Goal: Complete application form

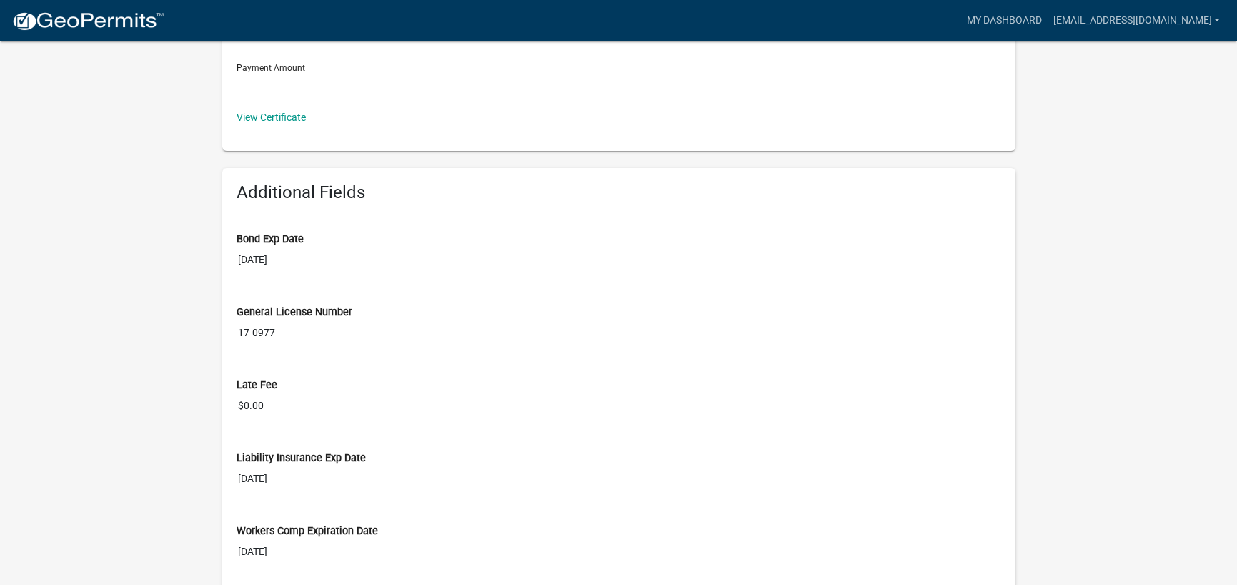
scroll to position [572, 0]
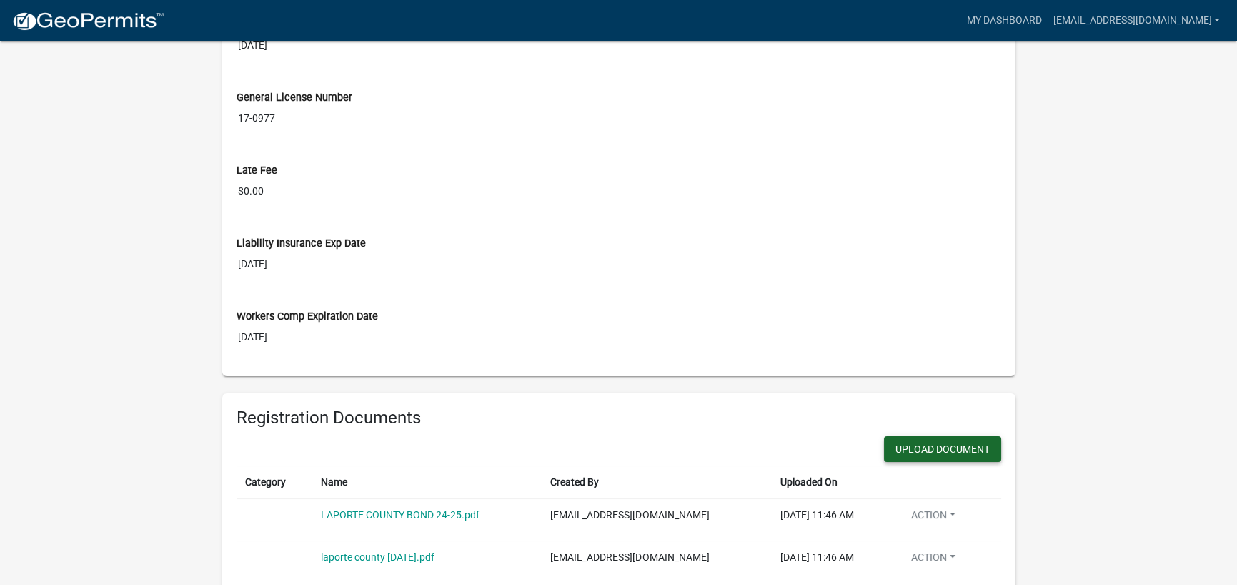
click at [954, 453] on button "Upload Document" at bounding box center [942, 449] width 117 height 26
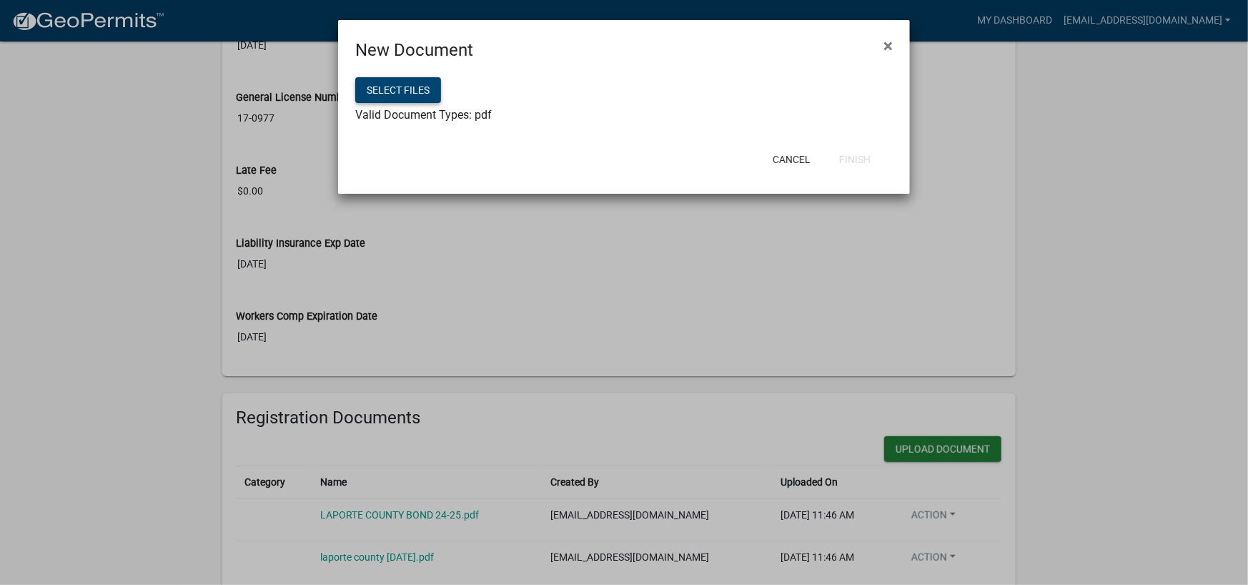
click at [433, 96] on button "Select files" at bounding box center [398, 90] width 86 height 26
click at [856, 162] on button "Finish" at bounding box center [855, 160] width 54 height 26
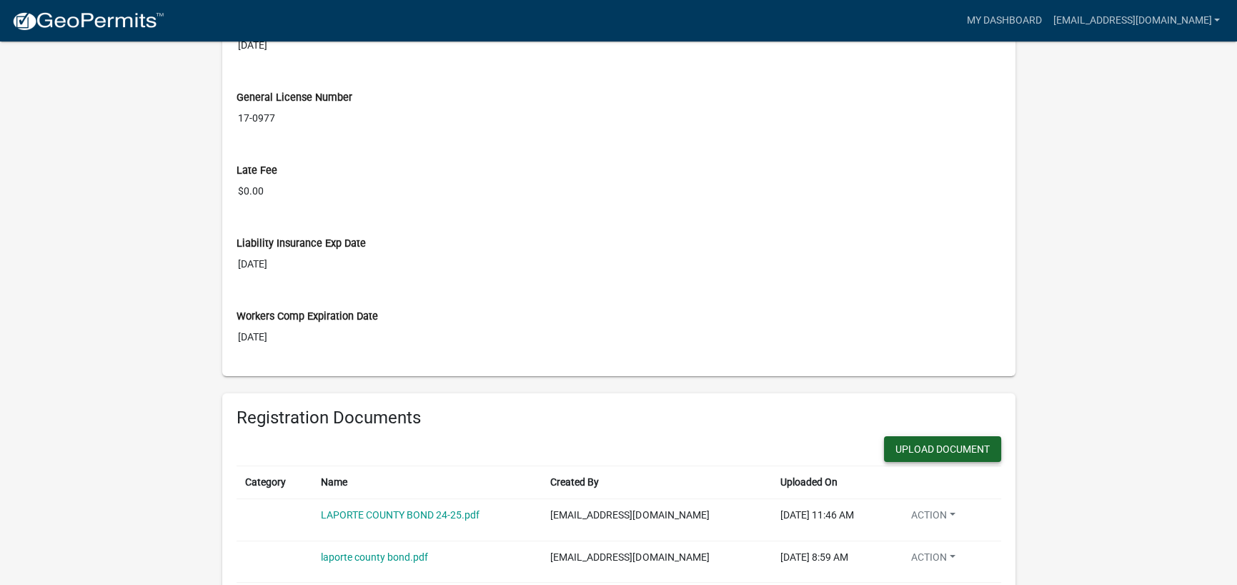
click at [951, 451] on button "Upload Document" at bounding box center [942, 449] width 117 height 26
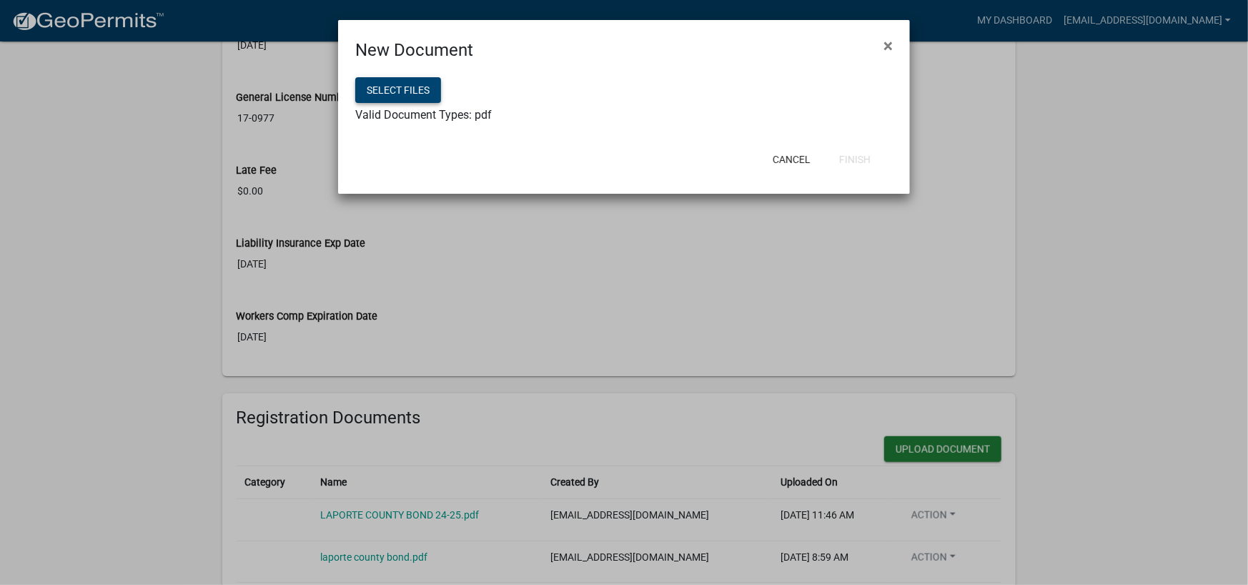
click at [406, 85] on button "Select files" at bounding box center [398, 90] width 86 height 26
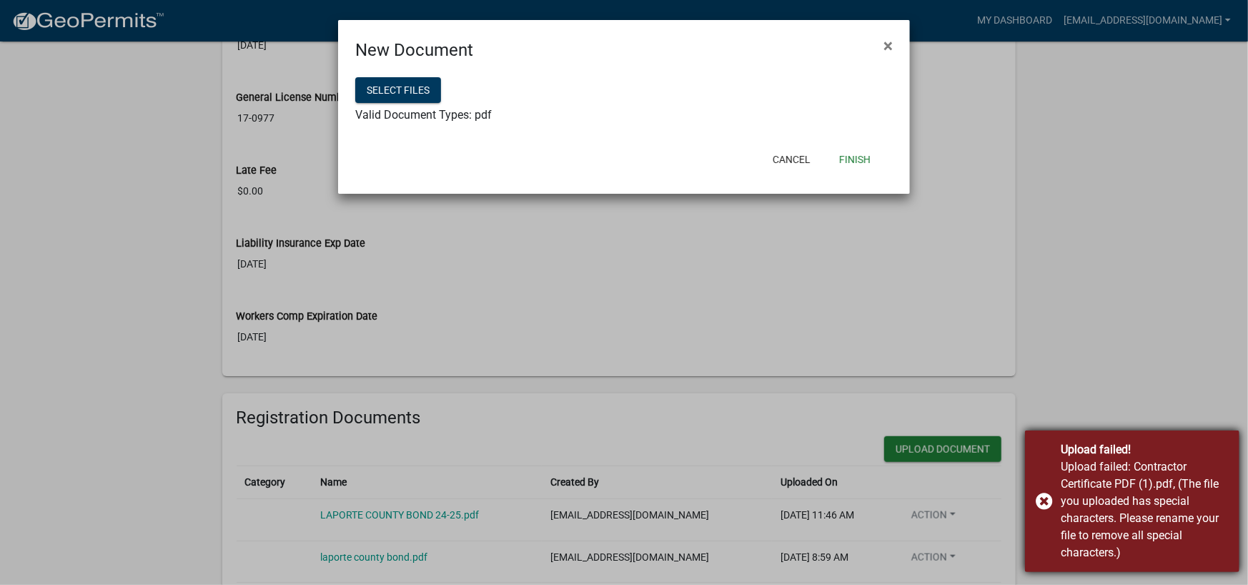
click at [1048, 503] on div "Upload failed! Upload failed: Contractor Certificate PDF (1).pdf, (The file you…" at bounding box center [1132, 501] width 214 height 142
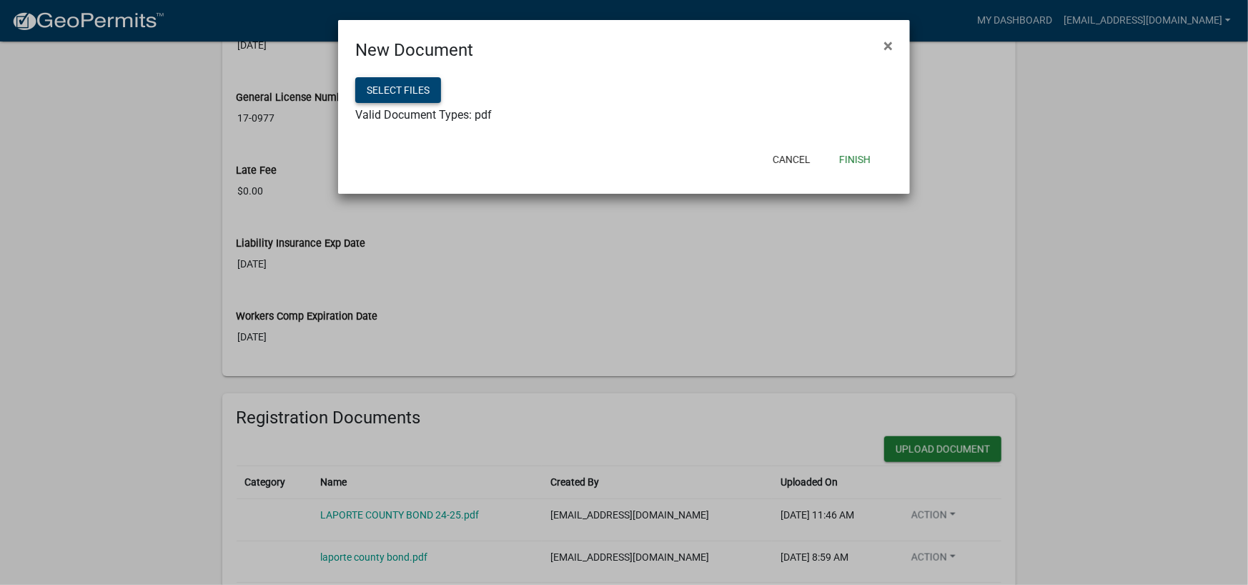
click at [370, 79] on button "Select files" at bounding box center [398, 90] width 86 height 26
click at [882, 160] on div "Cancel Finish" at bounding box center [717, 159] width 352 height 37
click at [861, 157] on button "Finish" at bounding box center [855, 160] width 54 height 26
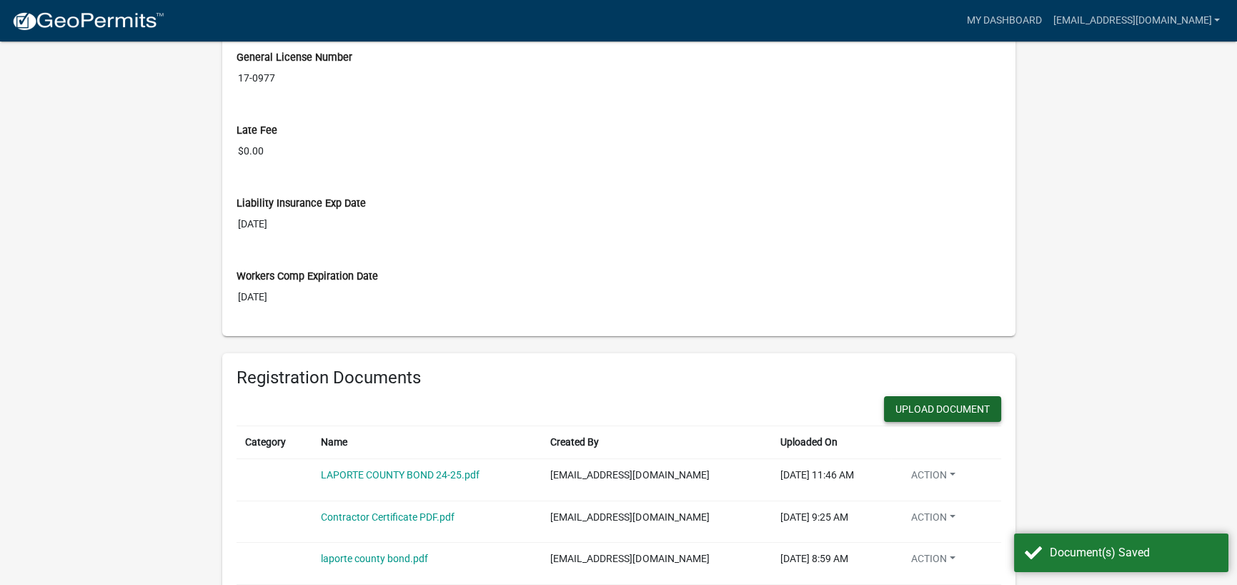
scroll to position [715, 0]
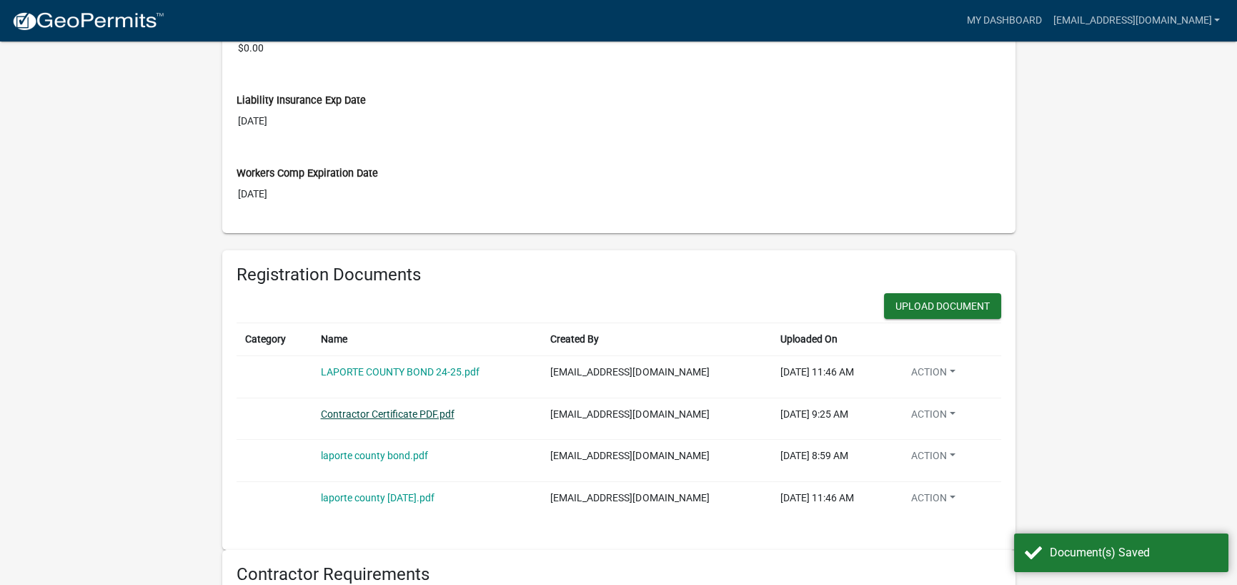
click at [415, 412] on link "Contractor Certificate PDF.pdf" at bounding box center [388, 413] width 134 height 11
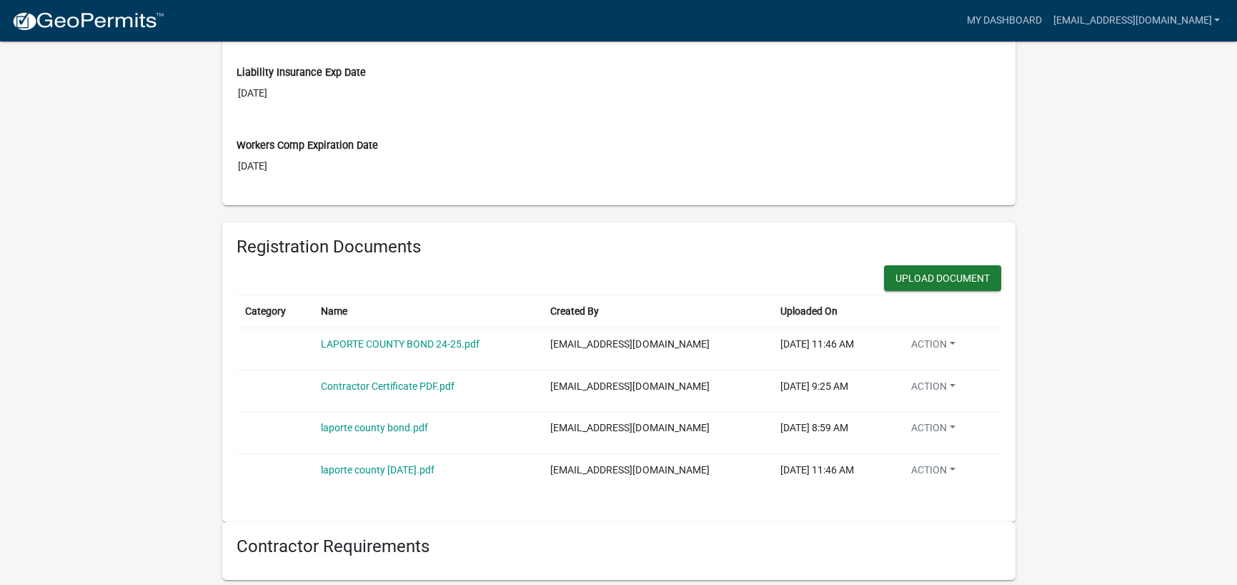
scroll to position [1001, 0]
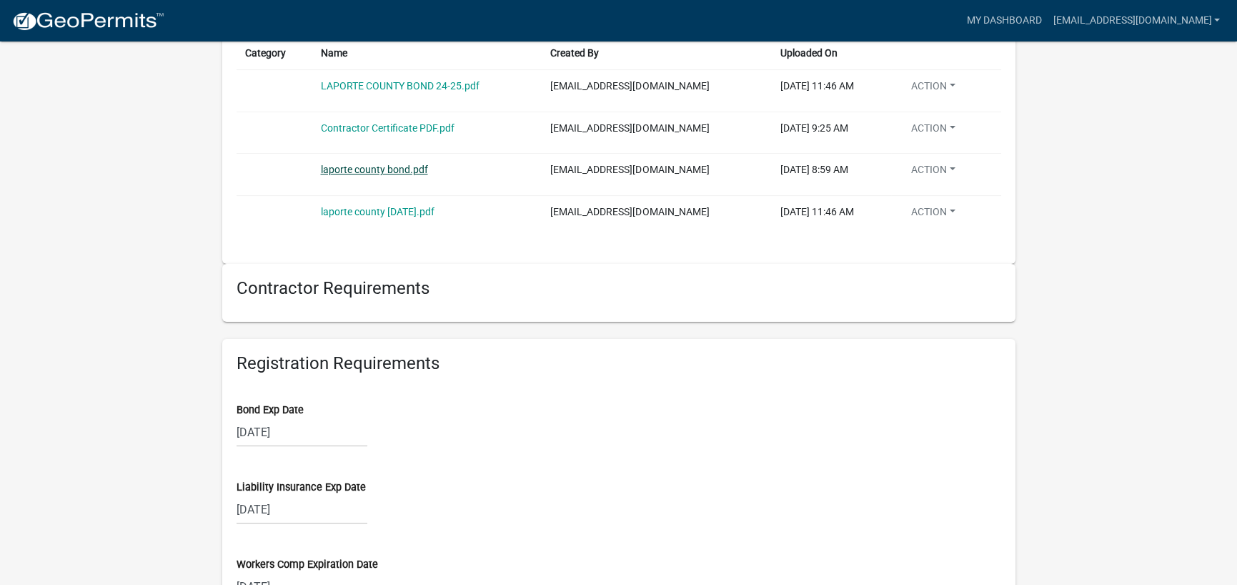
click at [357, 170] on link "laporte county bond.pdf" at bounding box center [374, 169] width 107 height 11
click at [295, 427] on div "[DATE]" at bounding box center [302, 431] width 131 height 29
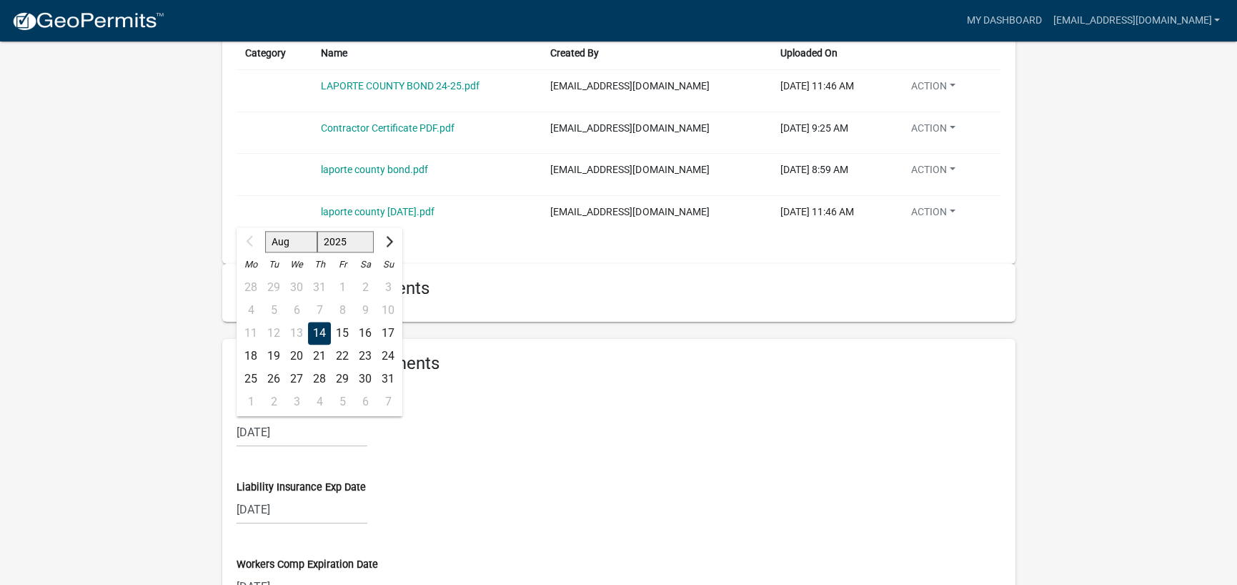
click at [346, 236] on select "2025 2026 2027 2028 2029 2030 2031 2032 2033 2034 2035 2036 2037 2038 2039 2040…" at bounding box center [345, 242] width 57 height 21
select select "2026"
click at [317, 232] on select "2025 2026 2027 2028 2029 2030 2031 2032 2033 2034 2035 2036 2037 2038 2039 2040…" at bounding box center [345, 242] width 57 height 21
click at [479, 460] on div "Liability Insurance Exp Date [DATE]" at bounding box center [619, 492] width 765 height 64
click at [321, 435] on div "[DATE] Aug Sep Oct Nov [DATE] 2026 2027 2028 2029 2030 2031 2032 2033 2034 2035…" at bounding box center [302, 431] width 131 height 29
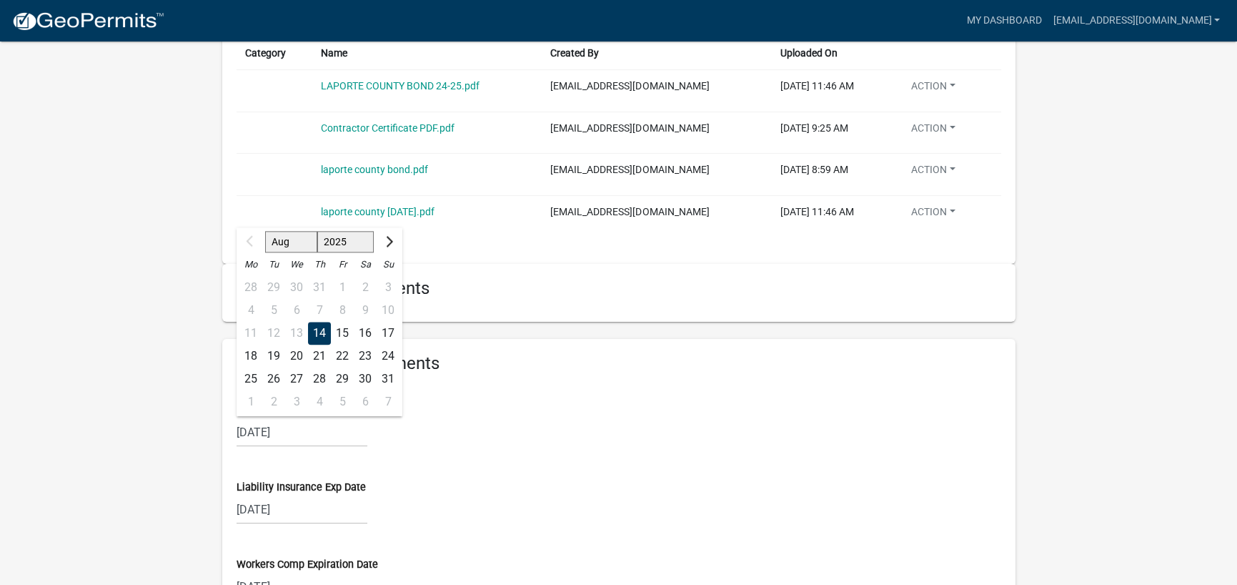
click at [345, 237] on select "2025 2026 2027 2028 2029 2030 2031 2032 2033 2034 2035 2036 2037 2038 2039 2040…" at bounding box center [345, 242] width 57 height 21
select select "2026"
click at [317, 232] on select "2025 2026 2027 2028 2029 2030 2031 2032 2033 2034 2035 2036 2037 2038 2039 2040…" at bounding box center [345, 242] width 57 height 21
click at [343, 332] on div "14" at bounding box center [342, 333] width 23 height 23
type input "[DATE]"
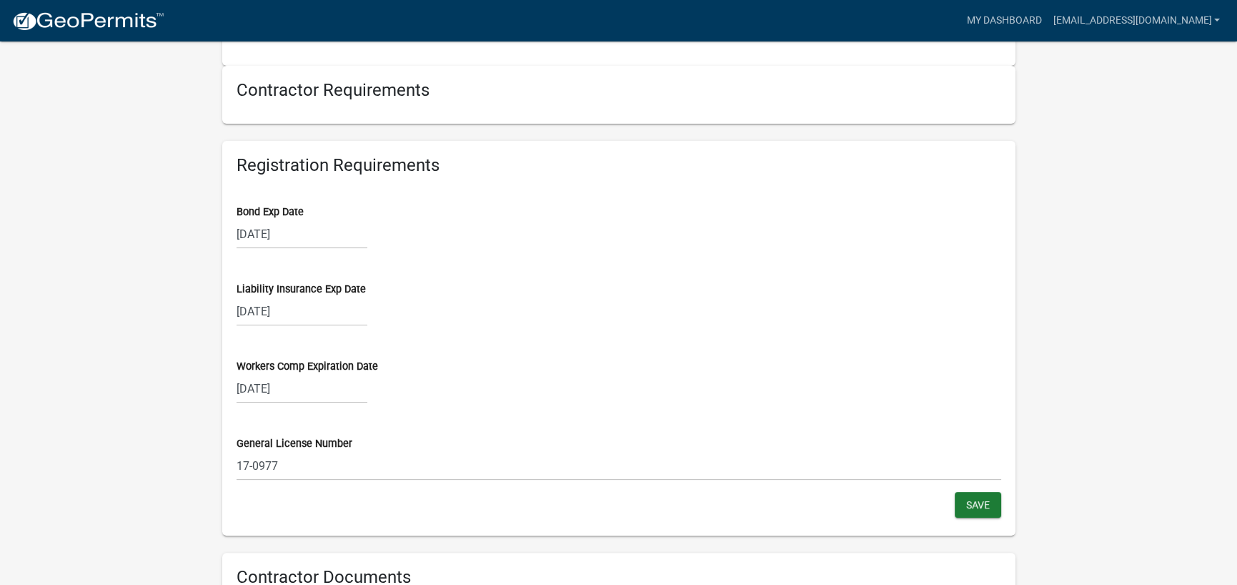
scroll to position [1215, 0]
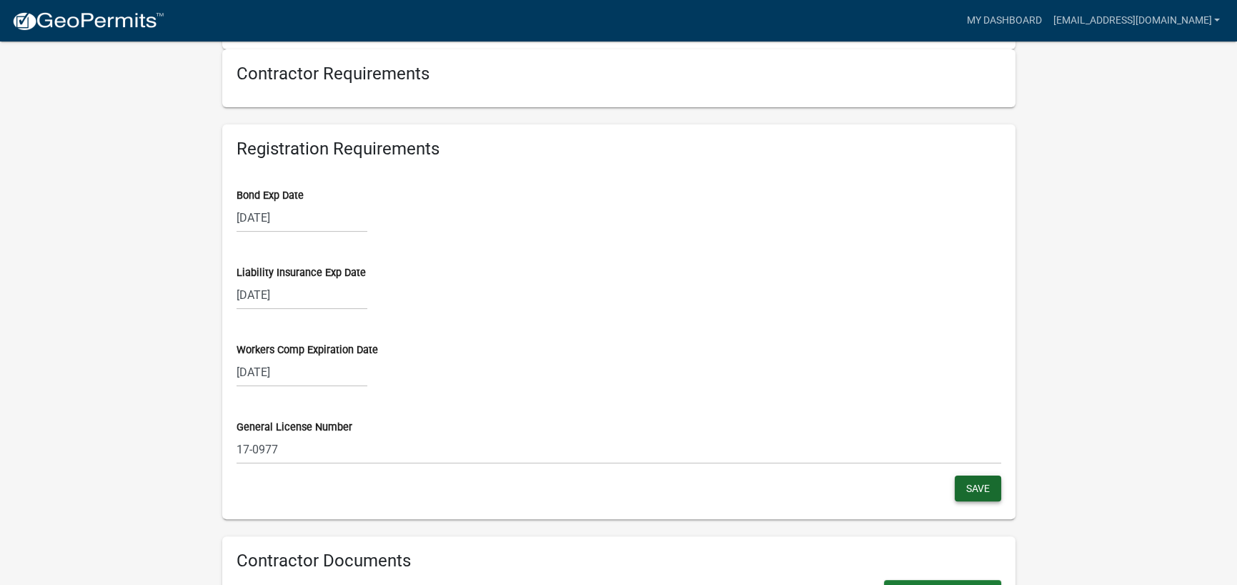
click at [985, 484] on span "Save" at bounding box center [979, 488] width 24 height 11
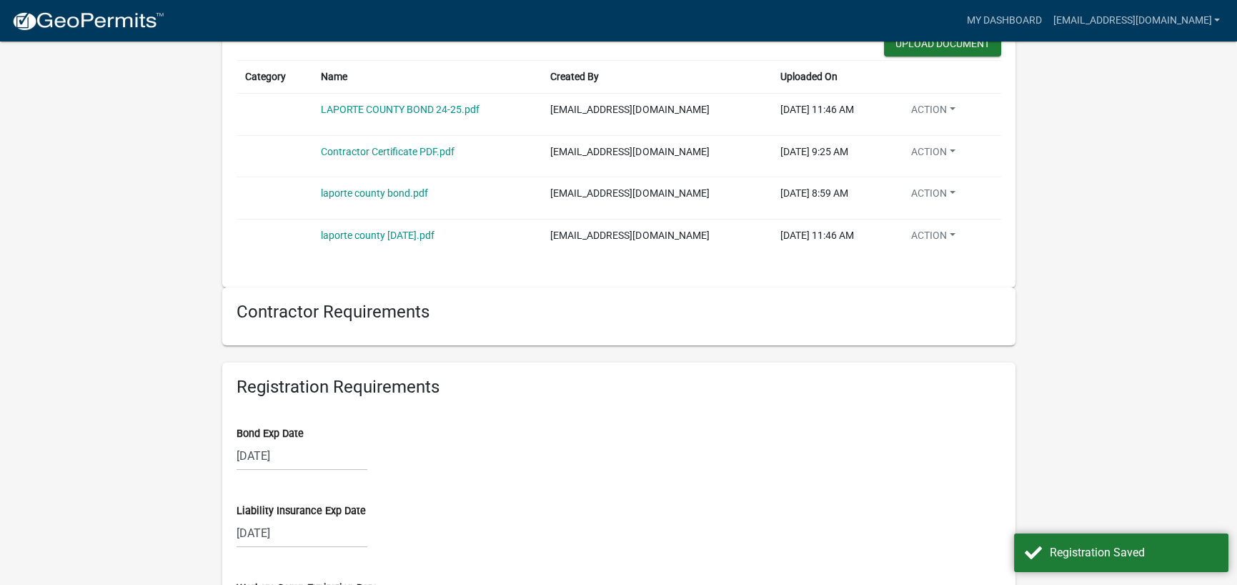
scroll to position [929, 0]
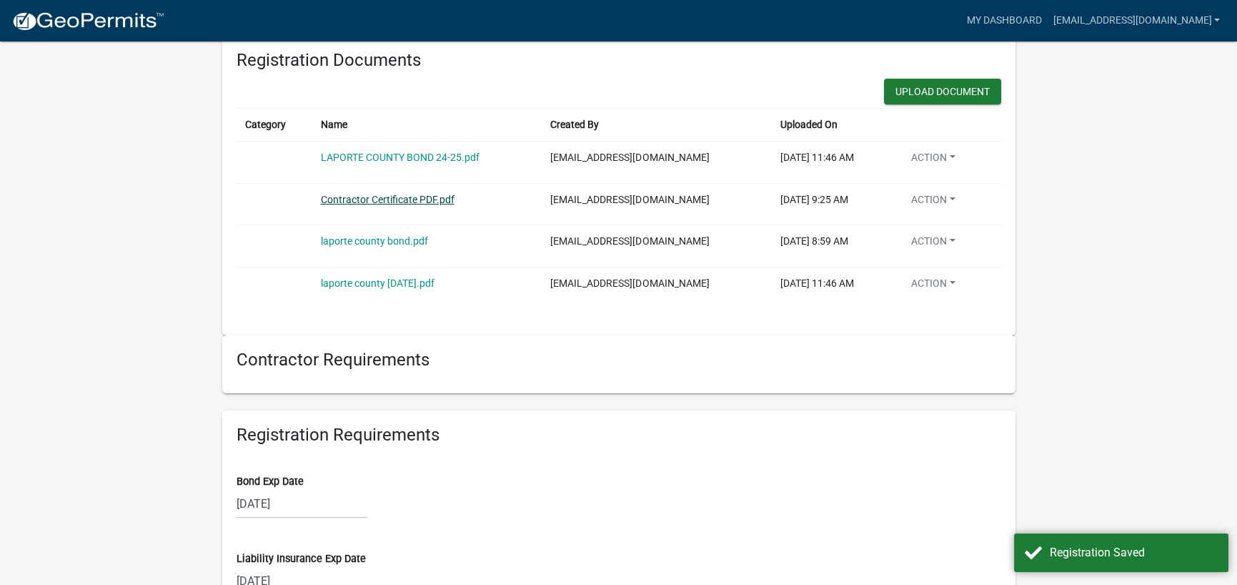
click at [406, 198] on link "Contractor Certificate PDF.pdf" at bounding box center [388, 199] width 134 height 11
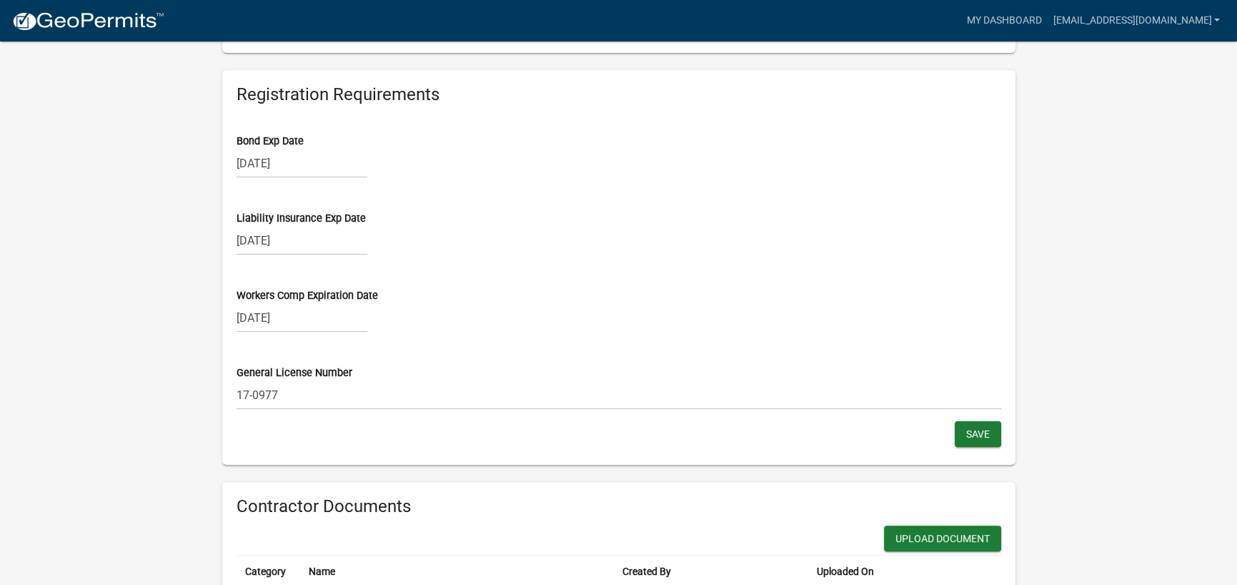
scroll to position [1430, 0]
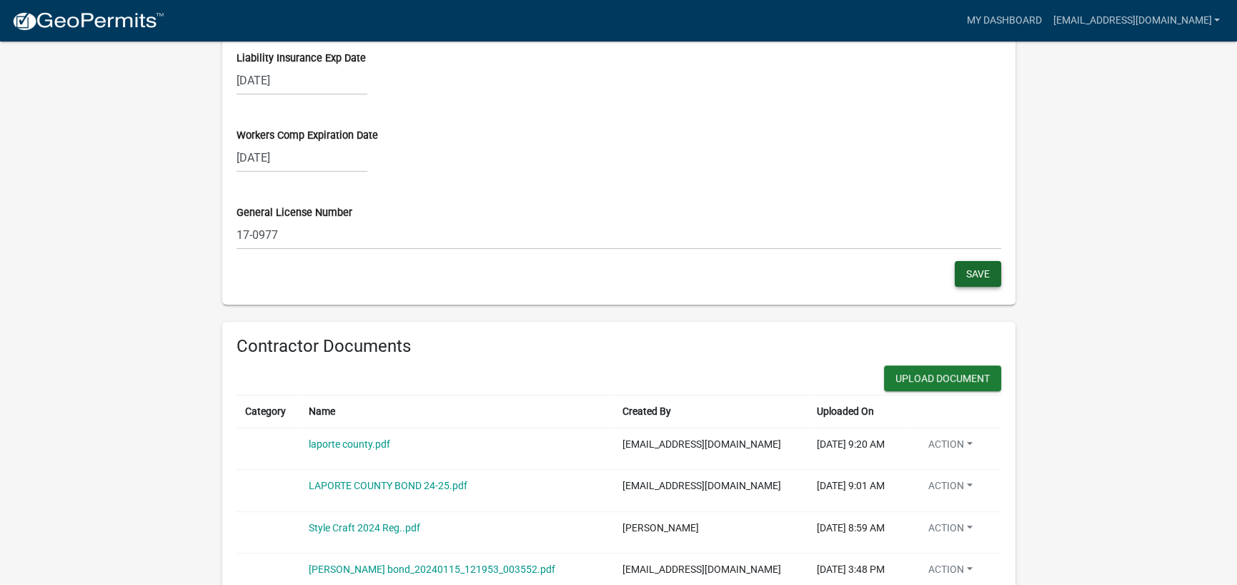
click at [969, 273] on span "Save" at bounding box center [979, 273] width 24 height 11
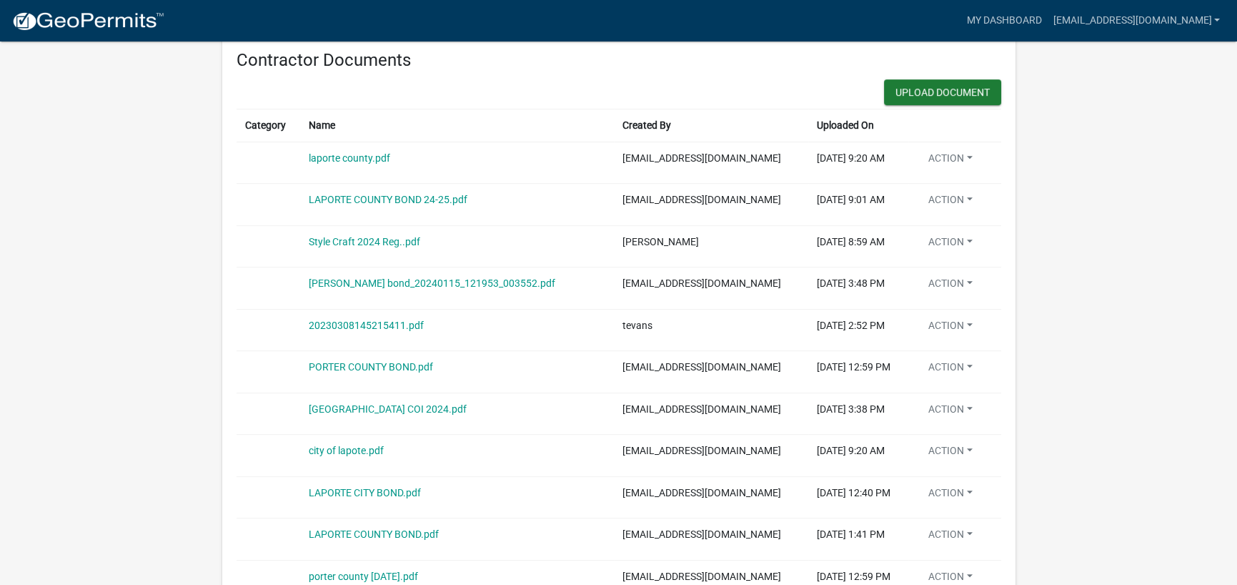
scroll to position [1715, 0]
click at [412, 198] on link "LAPORTE COUNTY BOND 24-25.pdf" at bounding box center [388, 199] width 159 height 11
